Goal: Task Accomplishment & Management: Complete application form

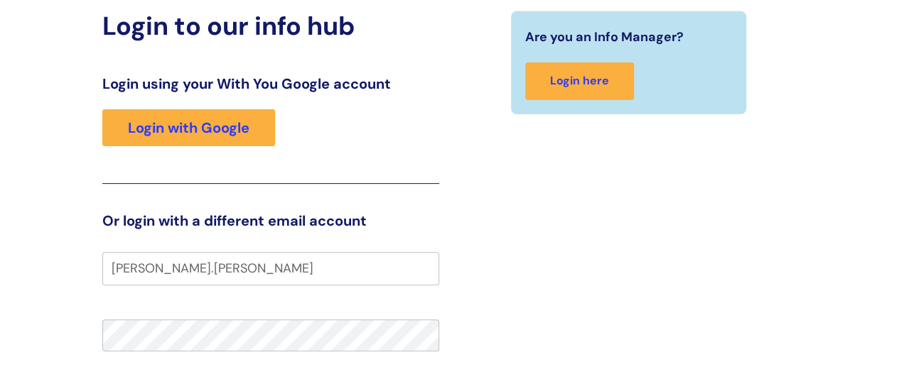
scroll to position [75, 0]
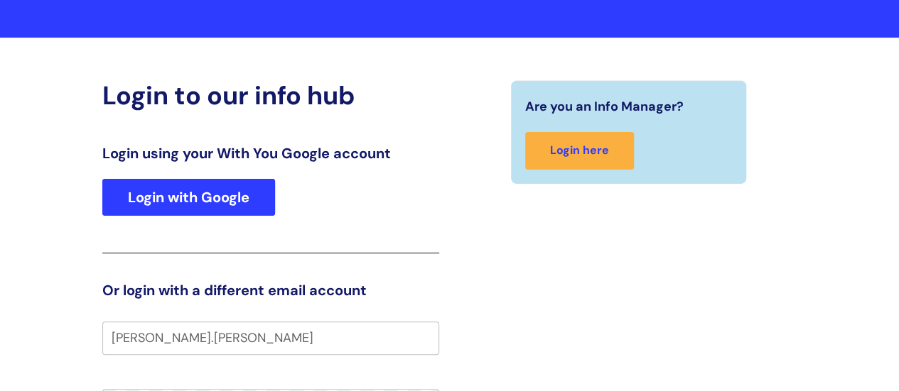
type input "michaela.balla"
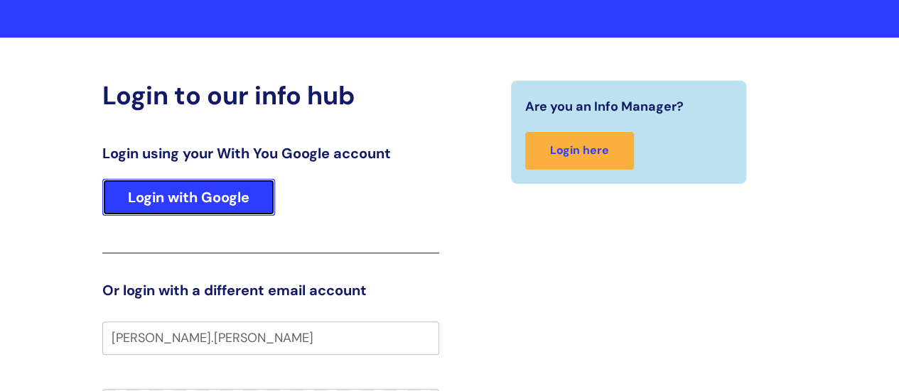
click at [202, 203] on link "Login with Google" at bounding box center [188, 197] width 173 height 37
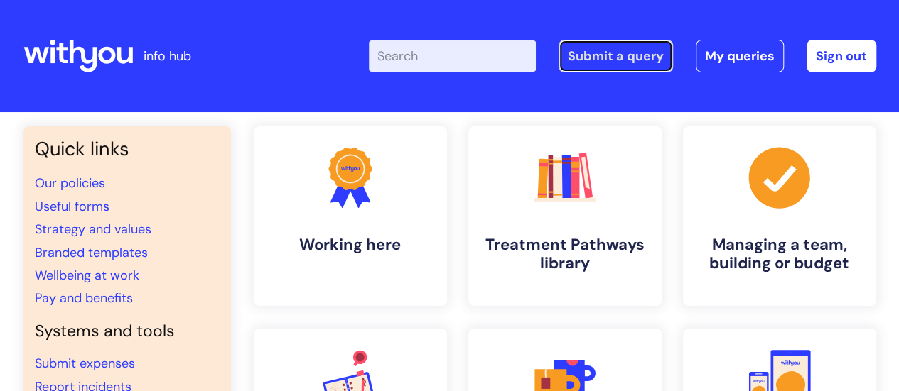
click at [645, 60] on link "Submit a query" at bounding box center [615, 56] width 114 height 33
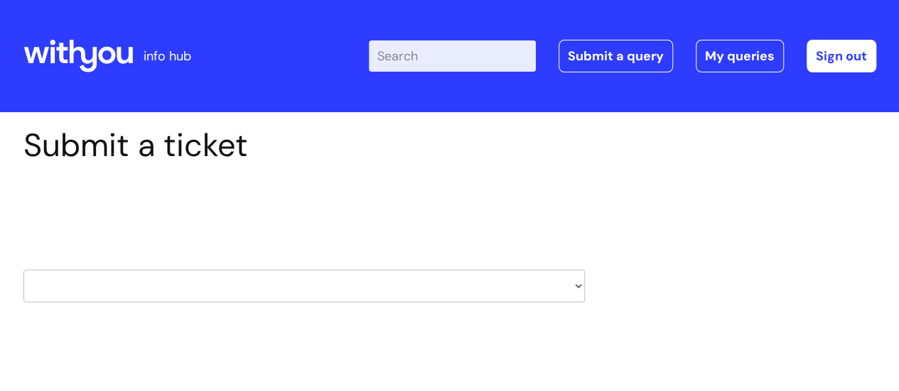
click at [270, 295] on select "HR / People IT and Support Clinical Drug Alerts Finance Accounts Data Support T…" at bounding box center [303, 286] width 561 height 33
select select "it_and_support"
click at [23, 270] on select "HR / People IT and Support Clinical Drug Alerts Finance Accounts Data Support T…" at bounding box center [303, 286] width 561 height 33
select select "80004286526"
click at [214, 366] on select "... Mobile Phone Reset & MFA Accounts, Starters and Leavers IT Hardware issue I…" at bounding box center [303, 377] width 561 height 33
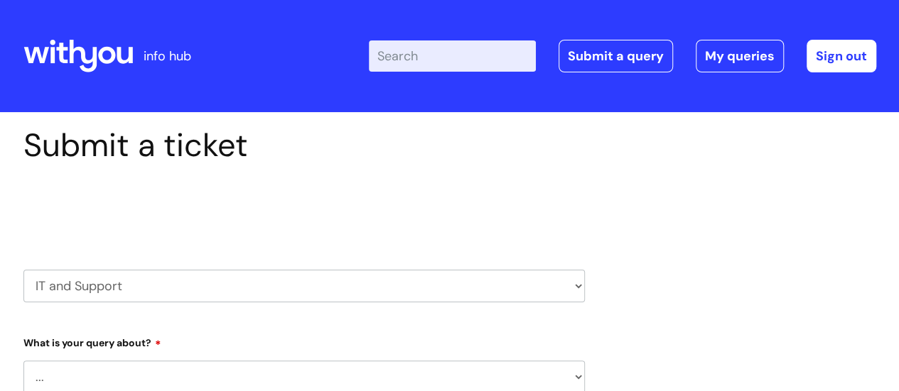
scroll to position [2, 0]
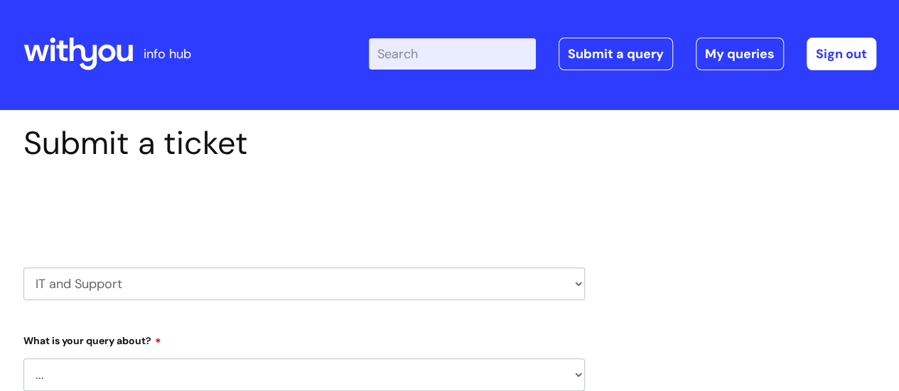
select select "System/software"
click at [23, 359] on select "... Mobile Phone Reset & MFA Accounts, Starters and Leavers IT Hardware issue I…" at bounding box center [303, 375] width 561 height 33
click at [367, 313] on div "Select issue type HR / People IT and Support Clinical Drug Alerts Finance Accou…" at bounding box center [303, 248] width 561 height 148
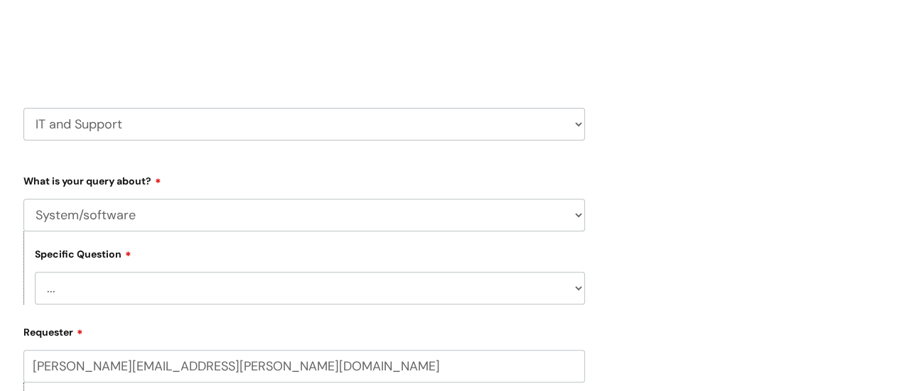
scroll to position [215, 0]
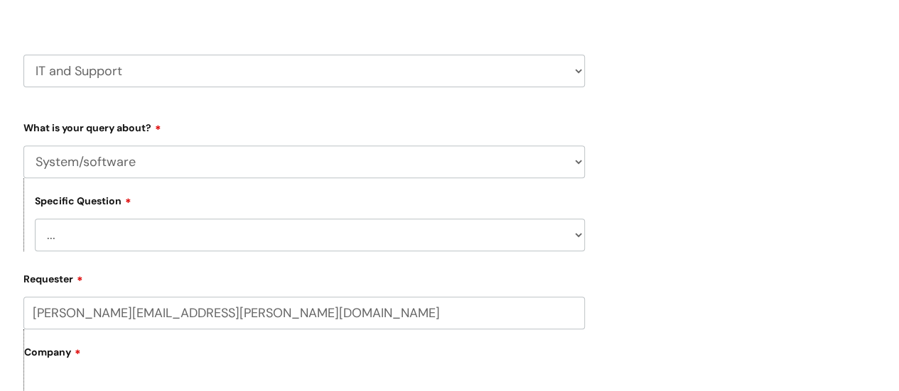
click at [165, 237] on select "... Halo PCMIS Iaptus NHS Email CJSM Email Mitel Another System Google (Workspa…" at bounding box center [310, 235] width 550 height 33
click at [163, 246] on select "... Halo PCMIS Iaptus NHS Email CJSM Email Mitel Another System Google (Workspa…" at bounding box center [310, 235] width 550 height 33
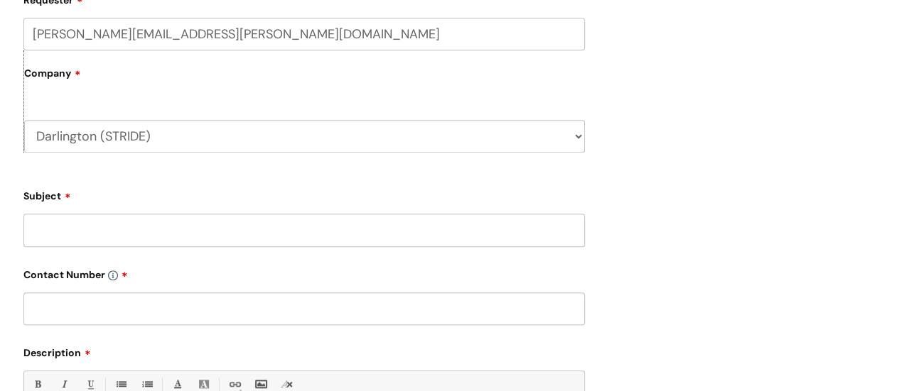
scroll to position [499, 0]
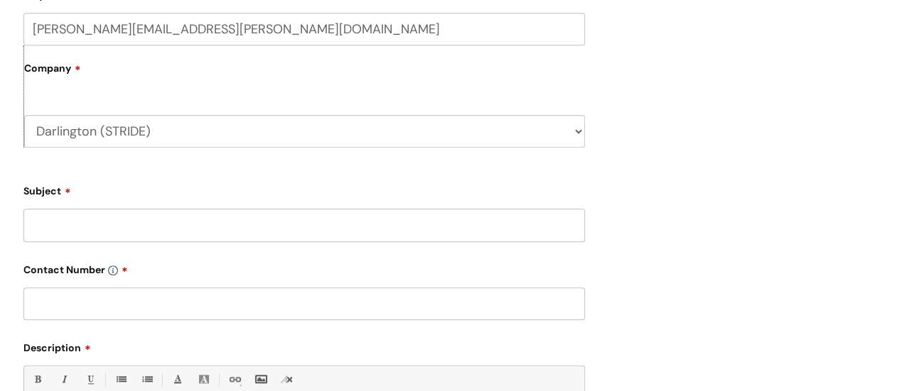
click at [105, 139] on select "Darlington (STRIDE) WithYou Current Staff" at bounding box center [304, 131] width 560 height 33
click at [101, 237] on input "Subject" at bounding box center [303, 225] width 561 height 33
type input "Illy password will not reset"
drag, startPoint x: 102, startPoint y: 299, endPoint x: 95, endPoint y: 281, distance: 19.1
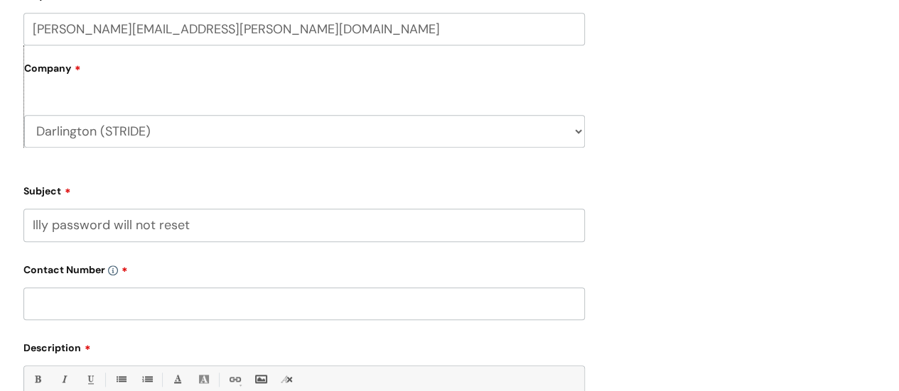
click at [102, 300] on input "text" at bounding box center [303, 304] width 561 height 33
type input "07"
